Goal: Navigation & Orientation: Go to known website

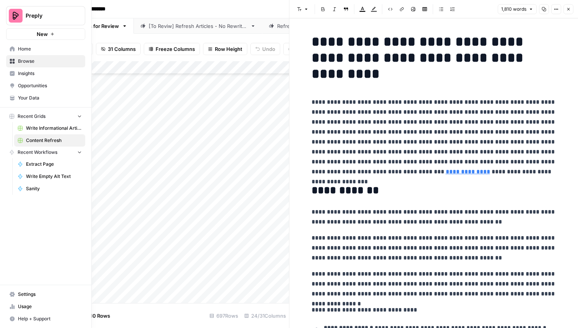
click at [33, 49] on span "Home" at bounding box center [50, 49] width 64 height 7
